Goal: Information Seeking & Learning: Learn about a topic

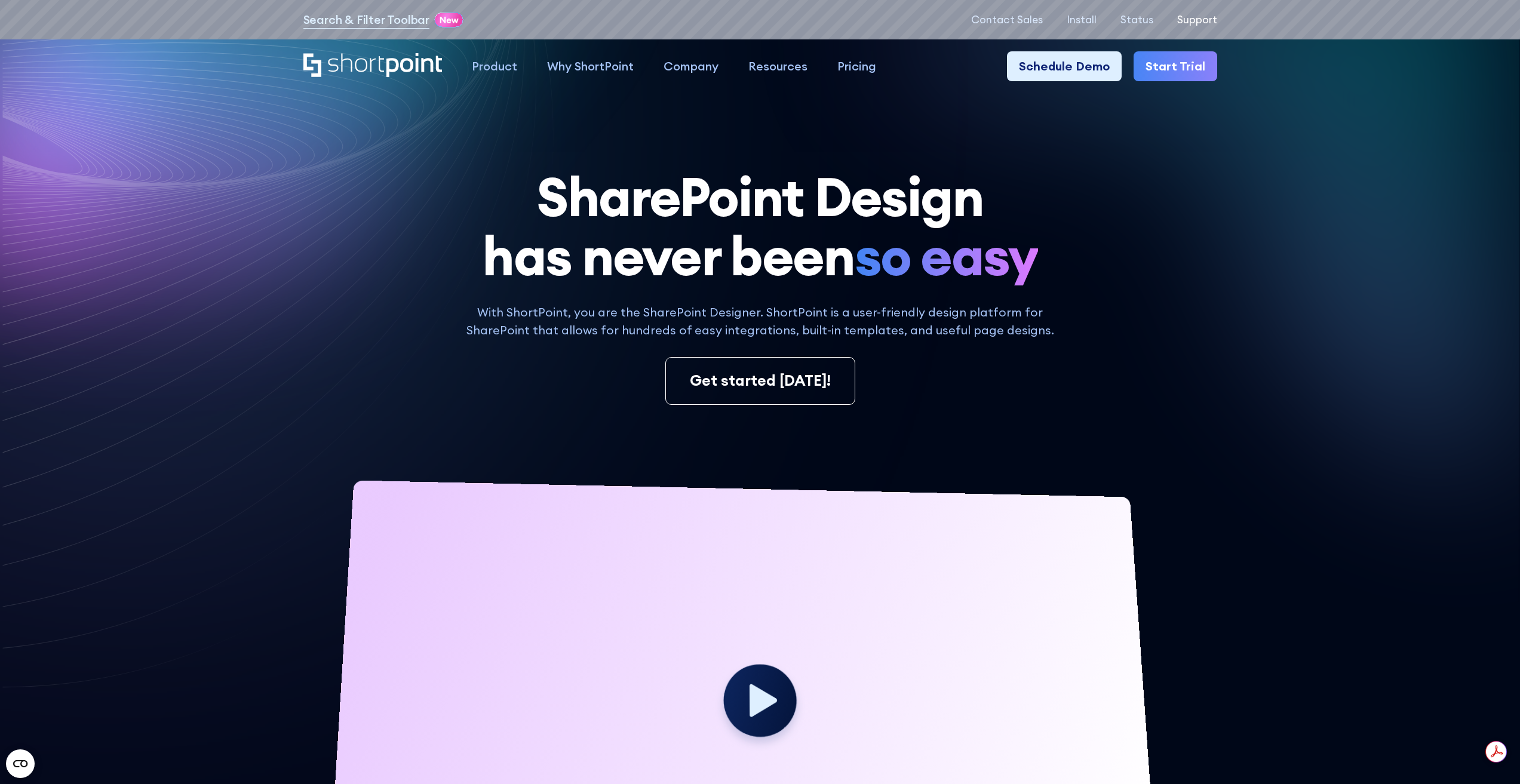
click at [1197, 17] on p "Support" at bounding box center [1197, 19] width 40 height 12
click at [409, 192] on h1 "SharePoint Design has never been so easy" at bounding box center [760, 227] width 914 height 118
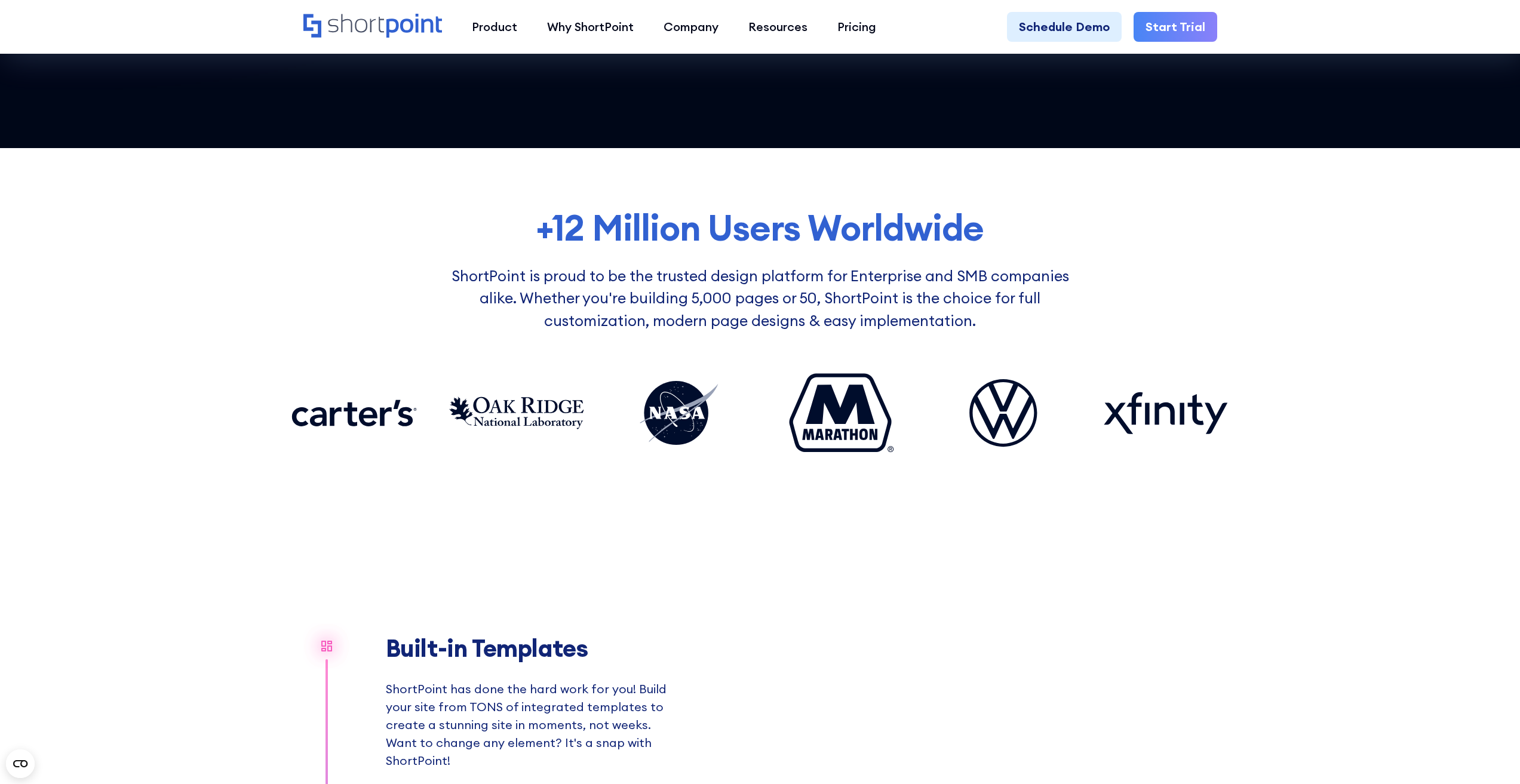
scroll to position [1314, 0]
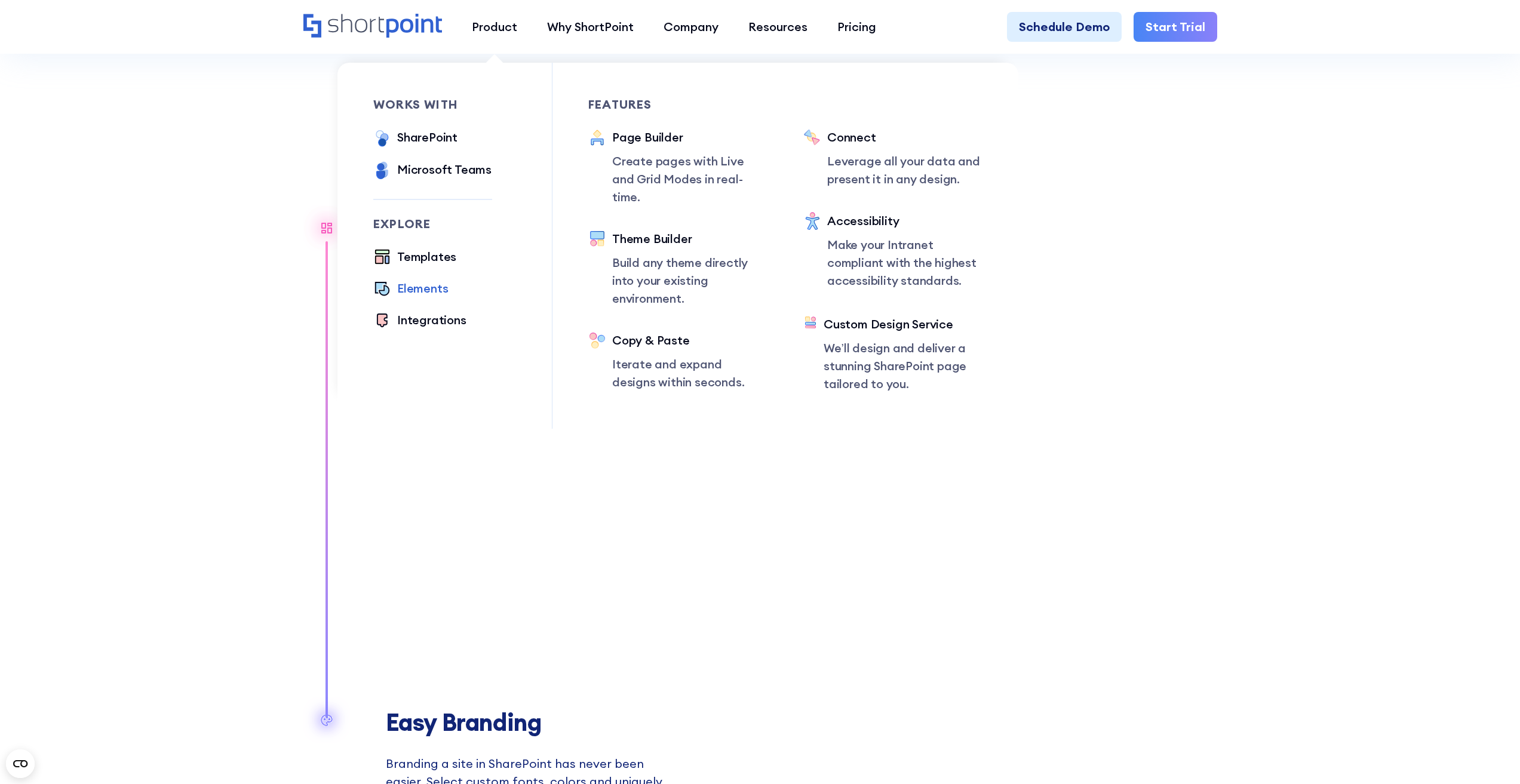
click at [435, 292] on div "Elements" at bounding box center [422, 288] width 51 height 18
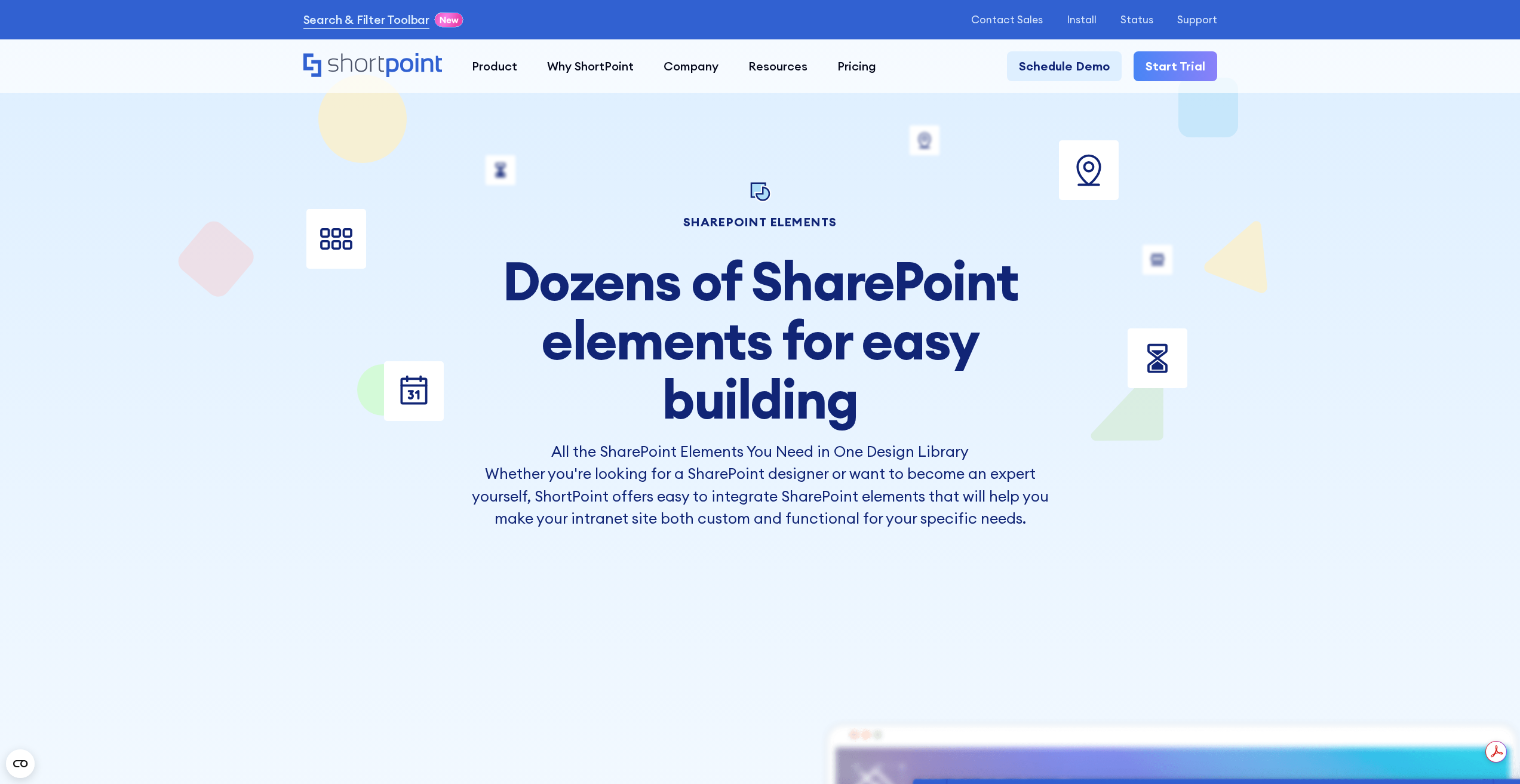
click at [677, 373] on h2 "Dozens of SharePoint elements for easy building" at bounding box center [760, 339] width 591 height 178
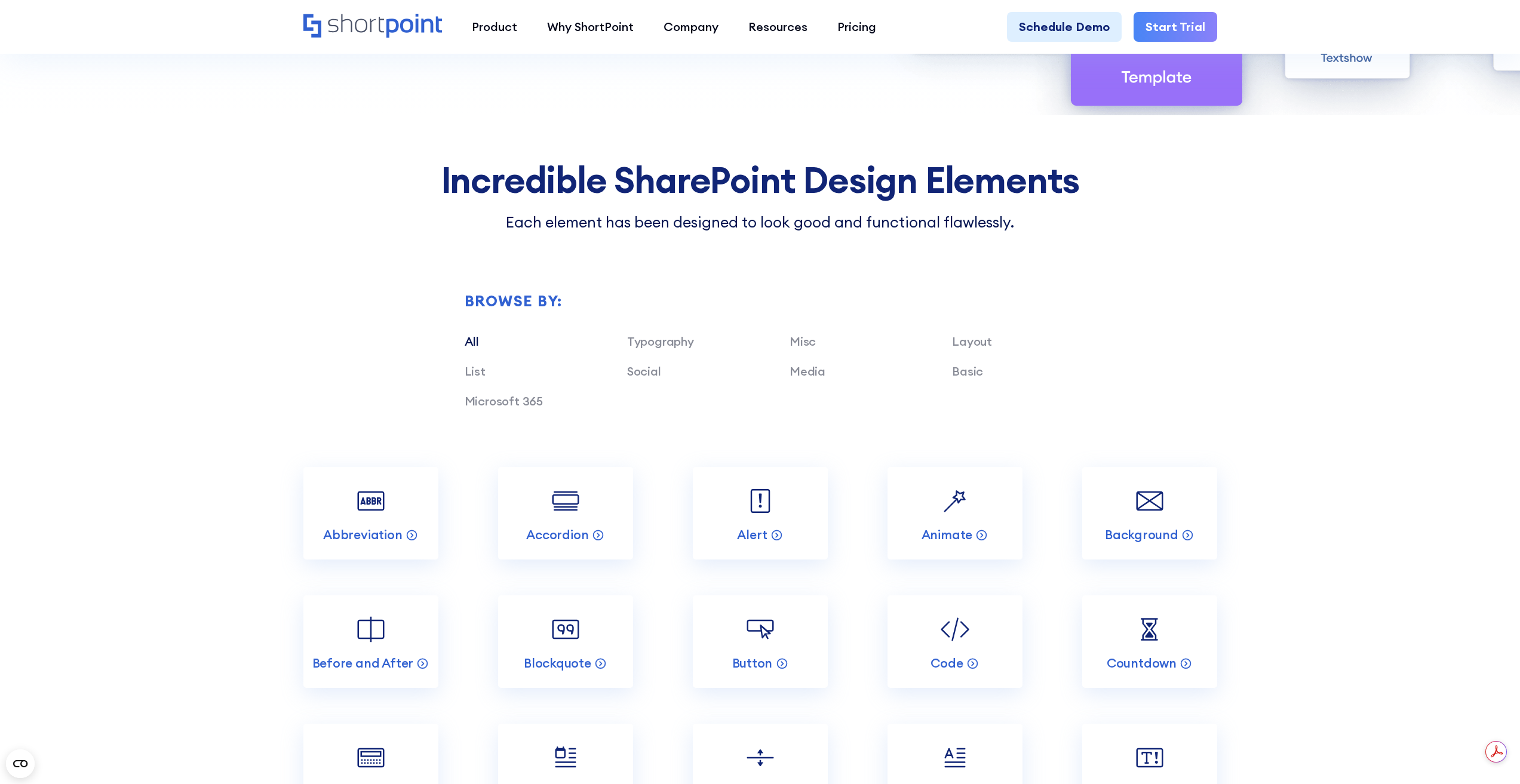
click at [478, 343] on link "All" at bounding box center [471, 341] width 14 height 15
click at [479, 343] on div "All" at bounding box center [539, 341] width 148 height 18
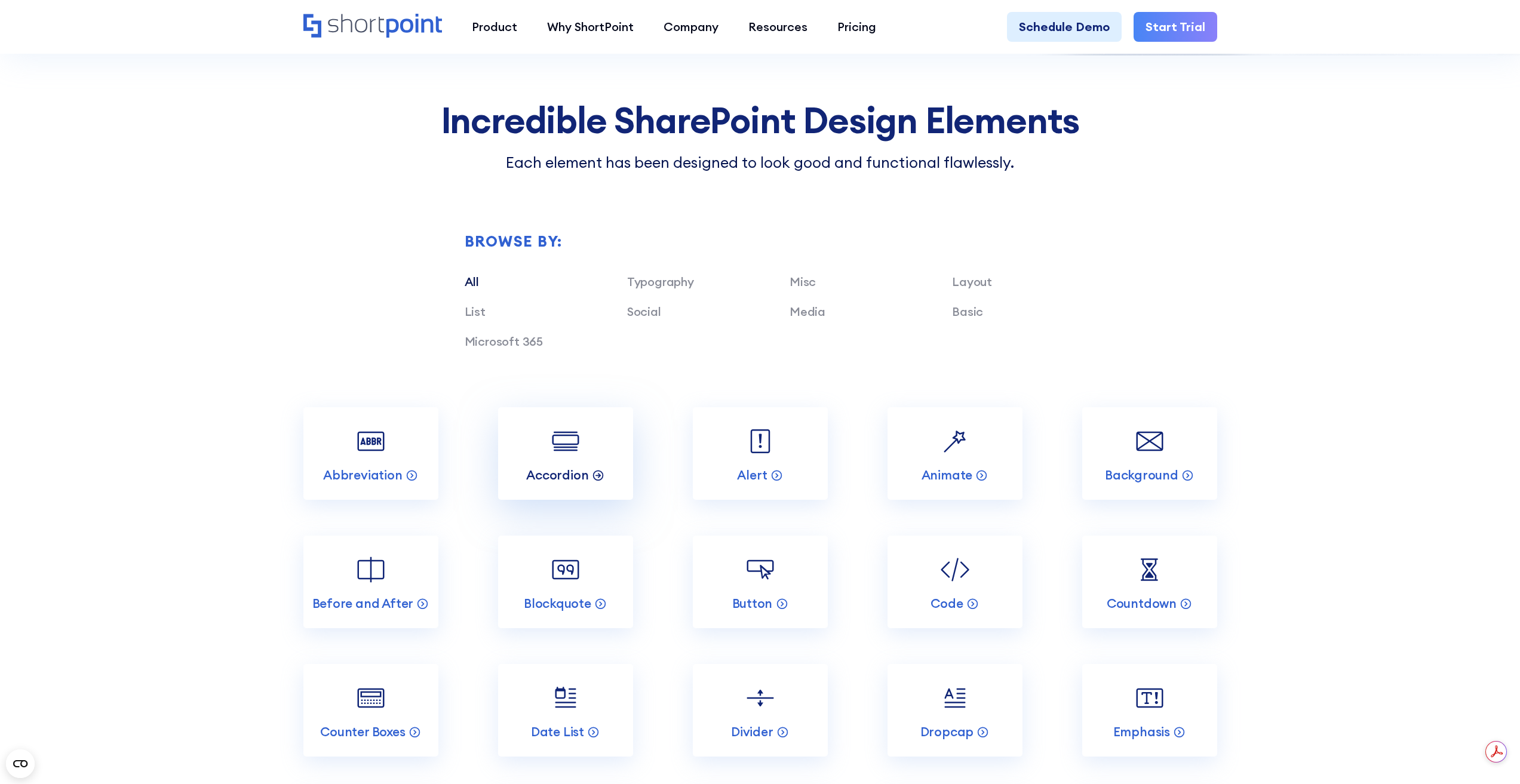
click at [540, 471] on p "Accordion" at bounding box center [557, 475] width 62 height 16
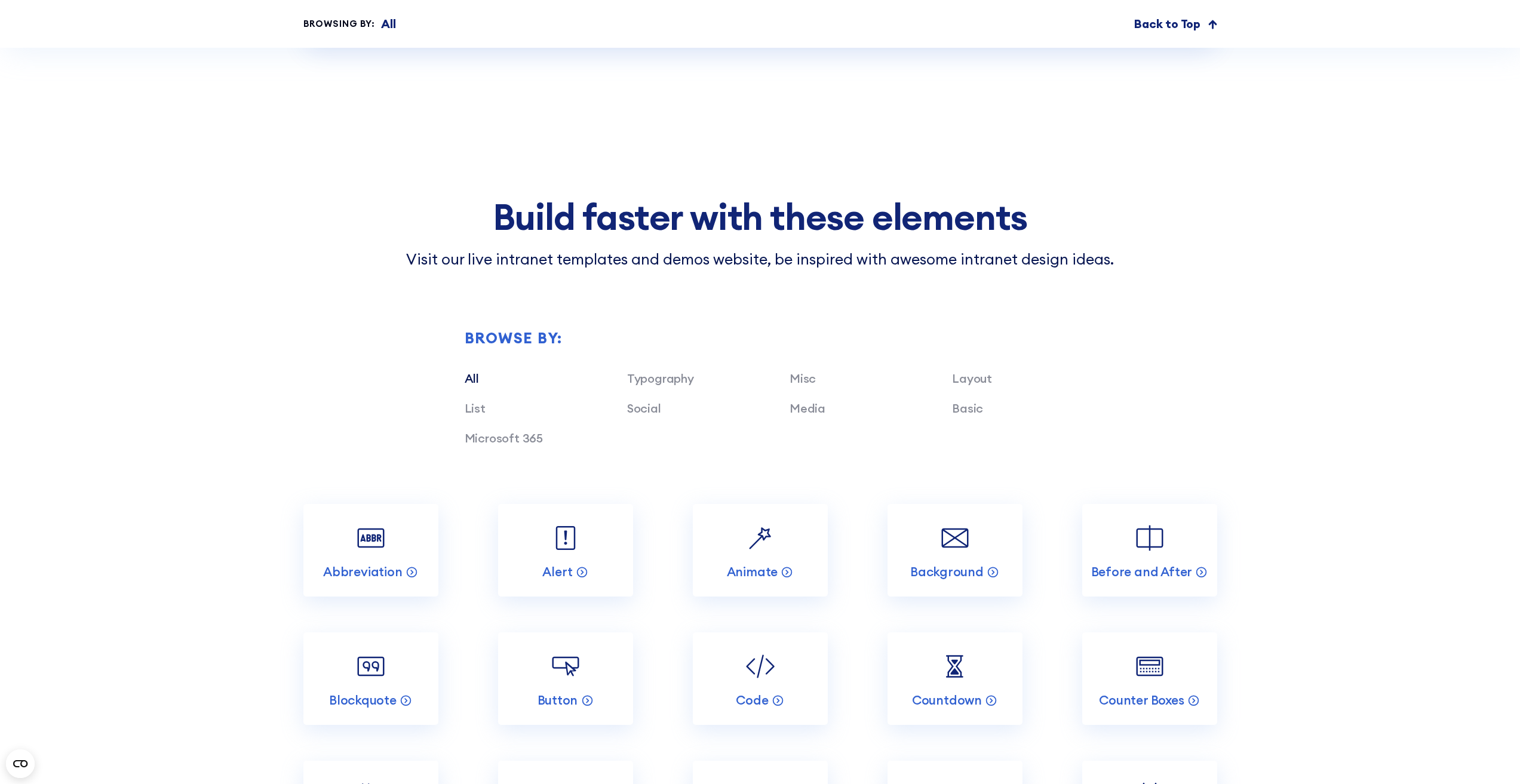
scroll to position [3583, 0]
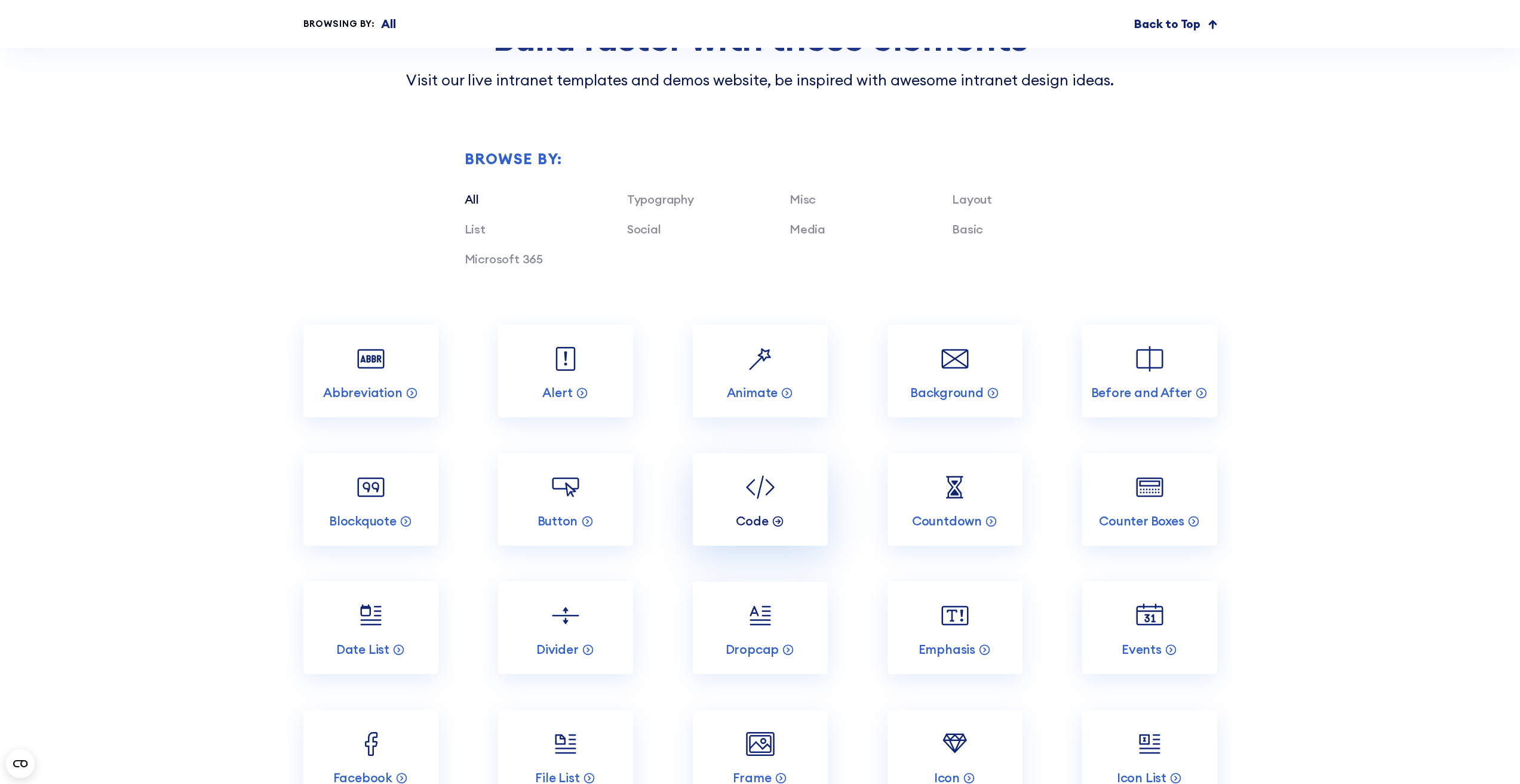
click at [749, 513] on p "Code" at bounding box center [752, 521] width 32 height 16
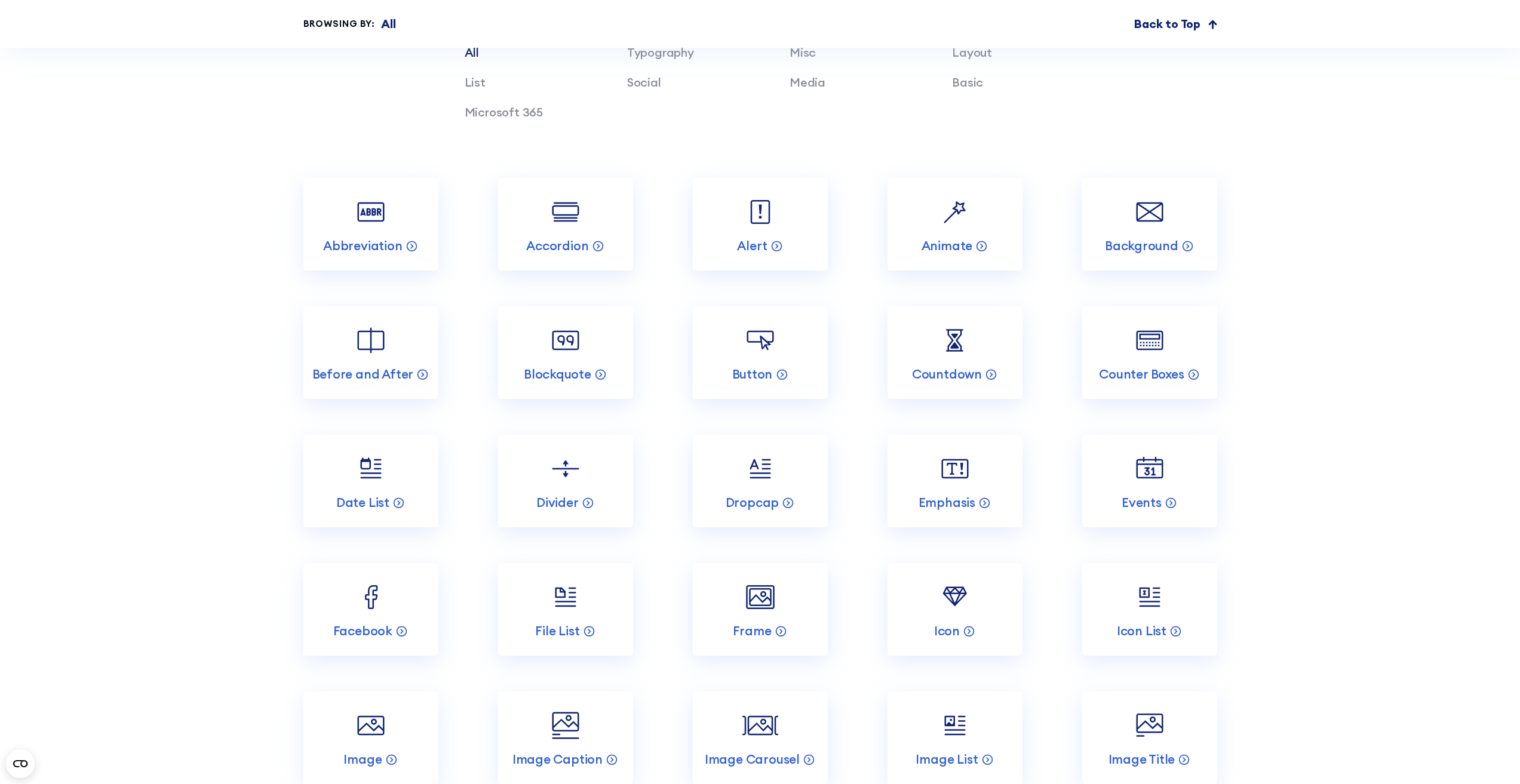
scroll to position [6390, 0]
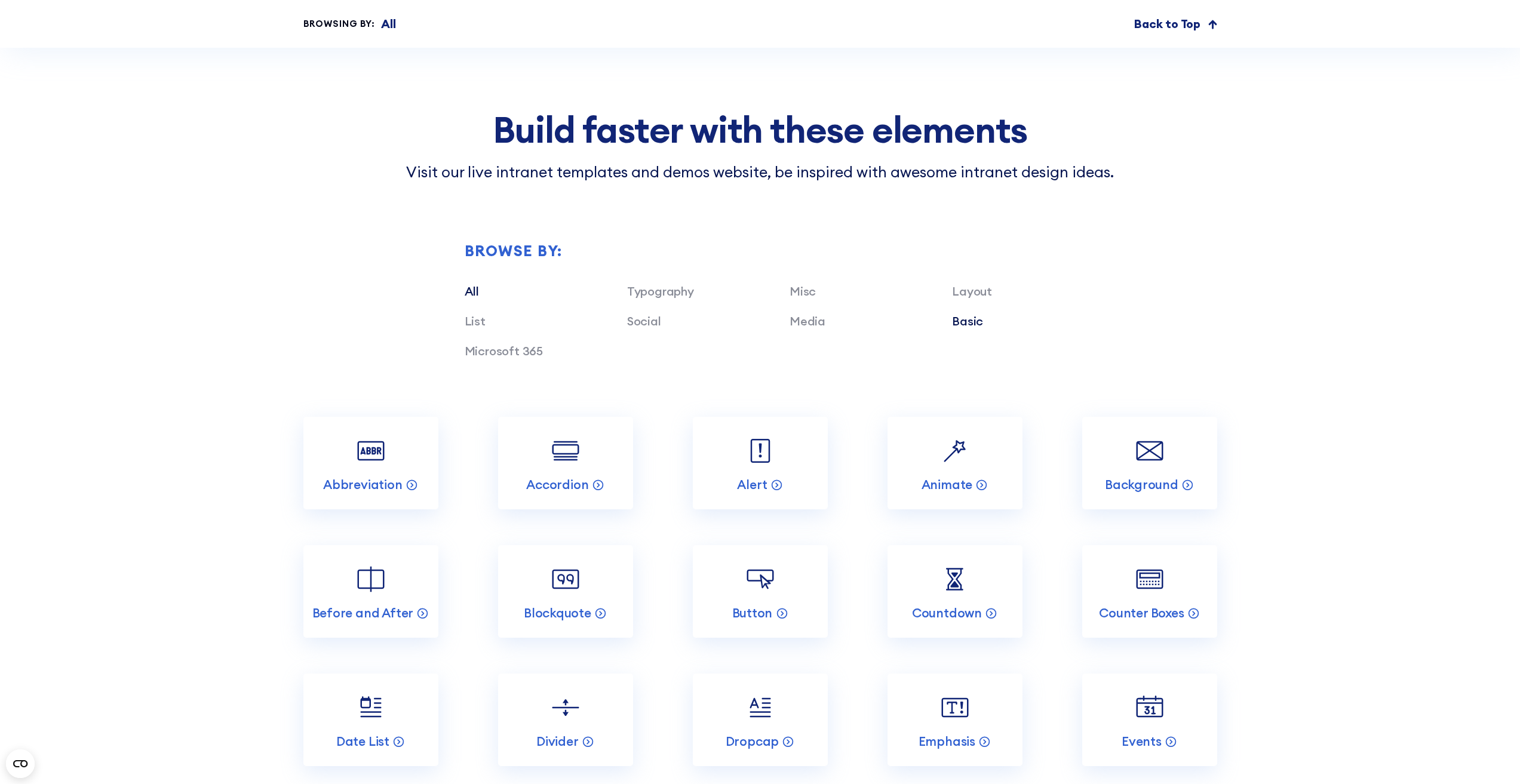
click at [978, 313] on link "Basic" at bounding box center [967, 321] width 31 height 15
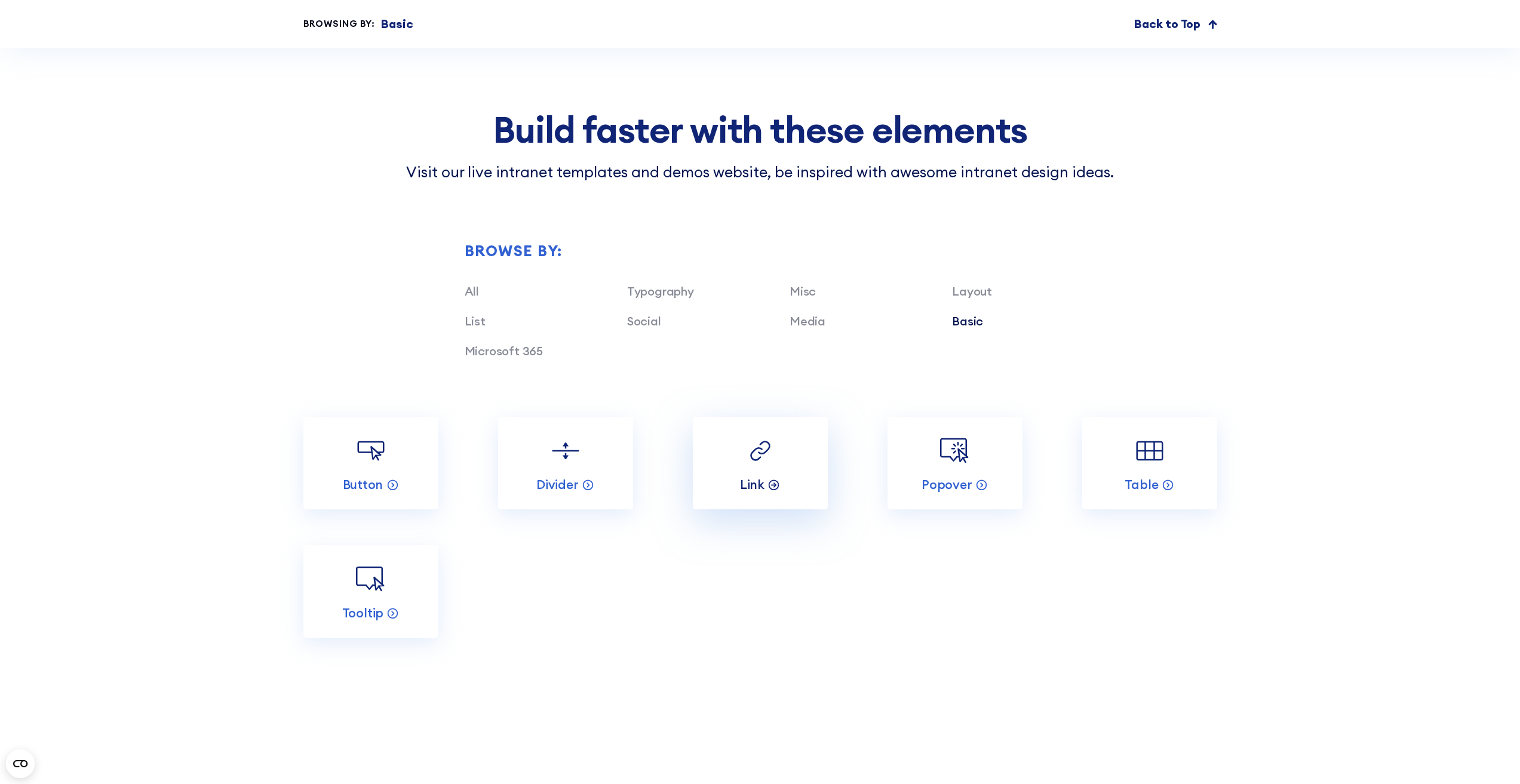
click at [773, 478] on icon at bounding box center [774, 484] width 13 height 13
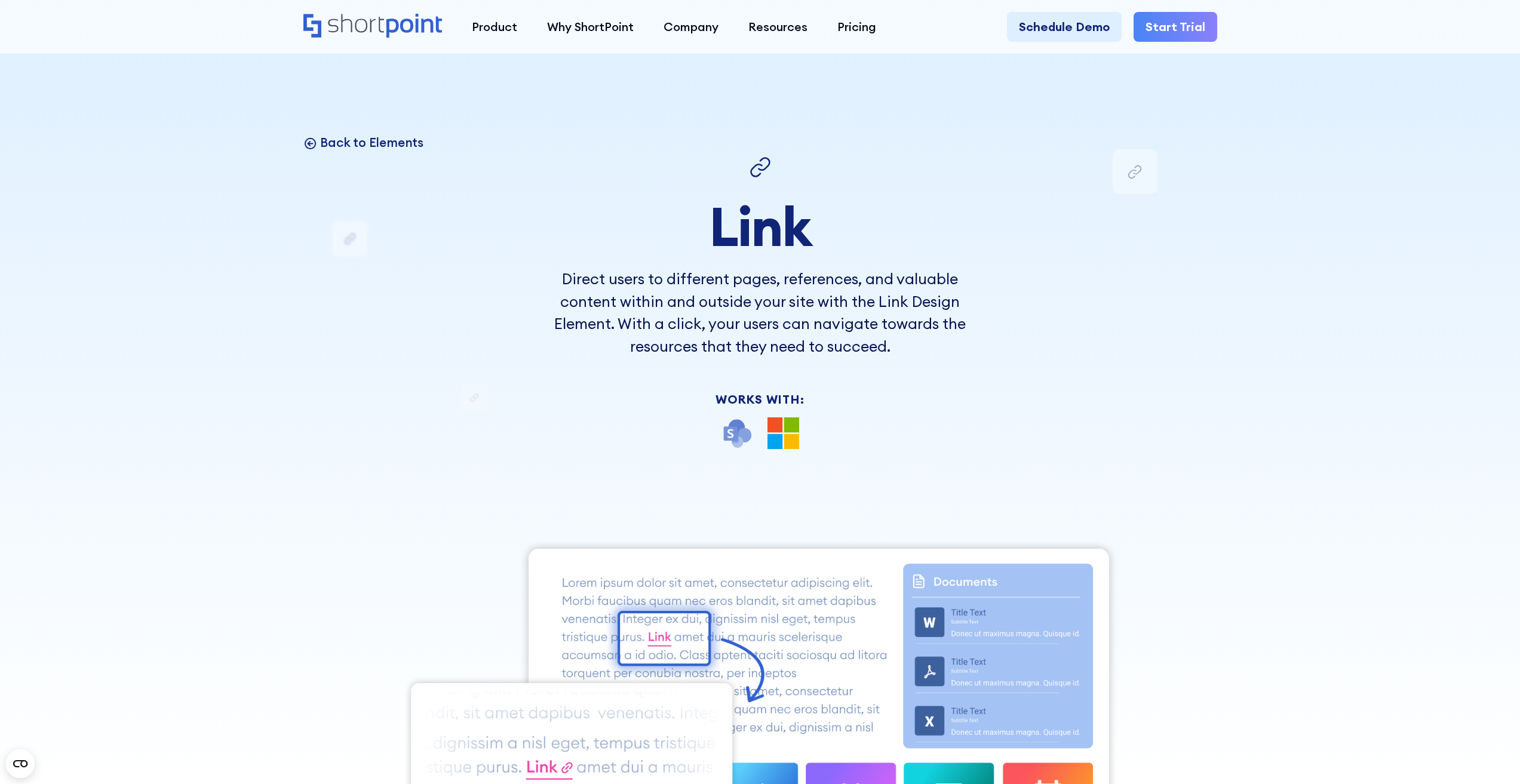
click at [405, 142] on p "Back to Elements" at bounding box center [371, 142] width 103 height 16
